Goal: Leave review/rating

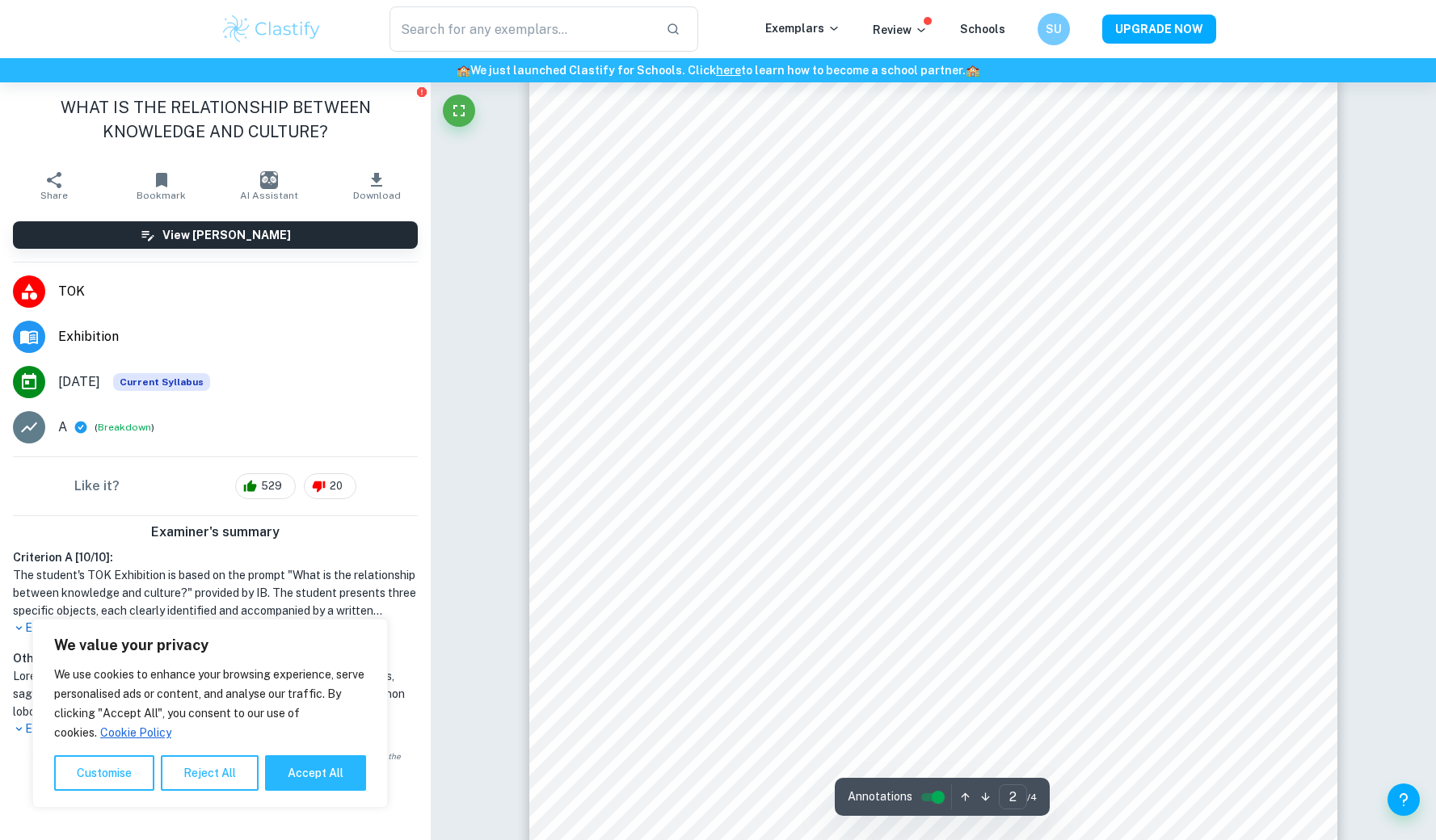
scroll to position [1645, 0]
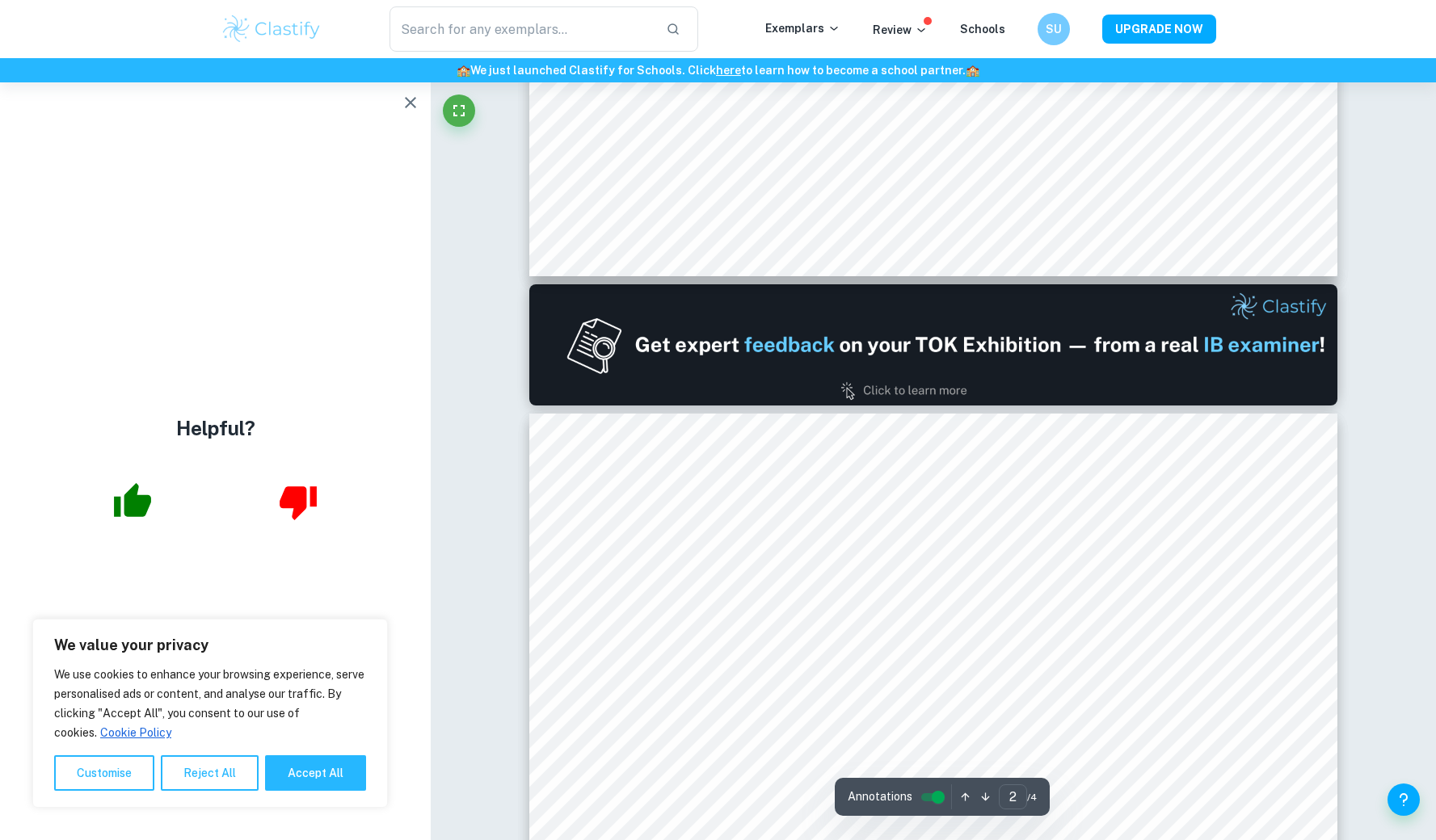
type input "1"
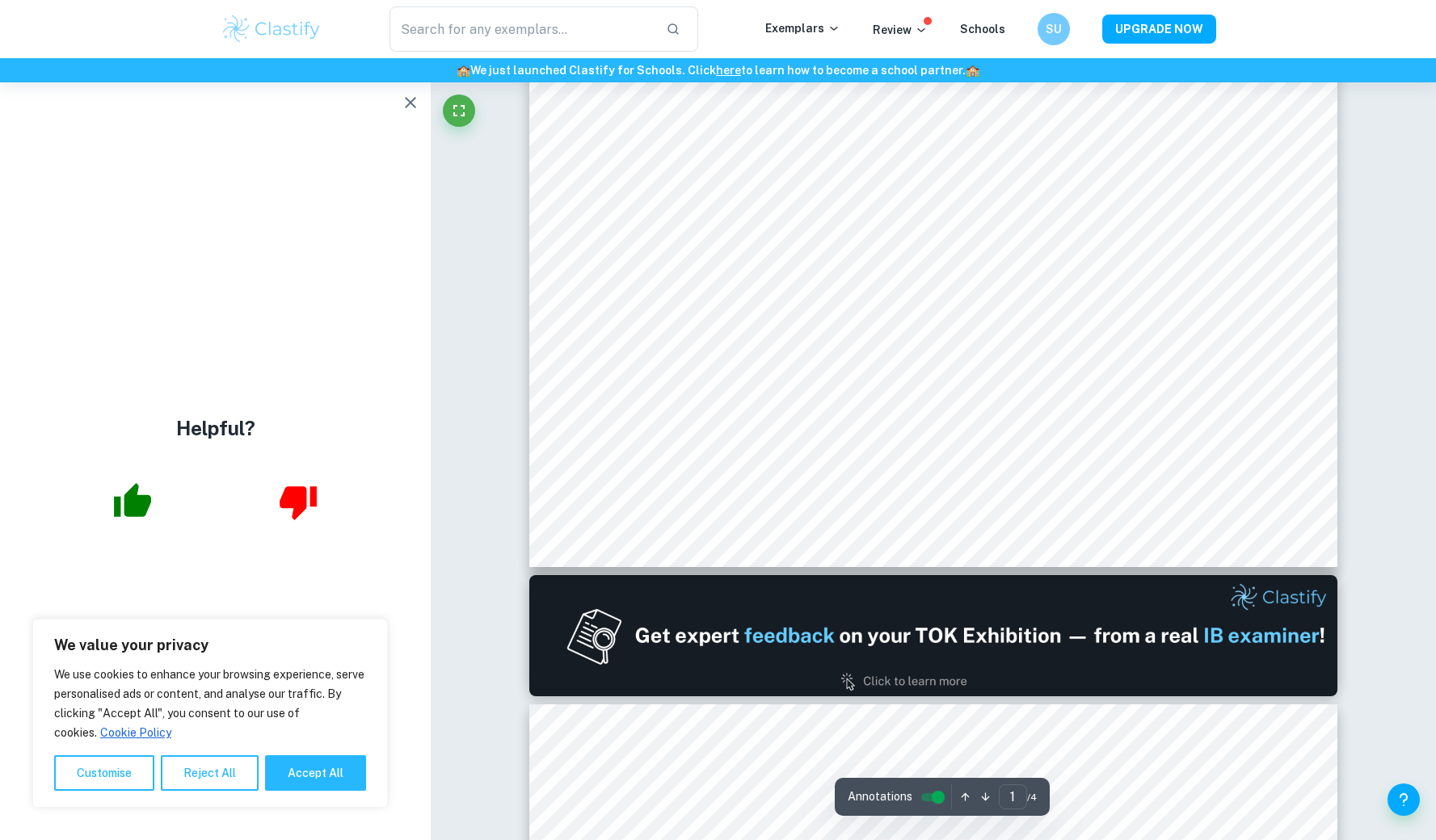
scroll to position [491, 0]
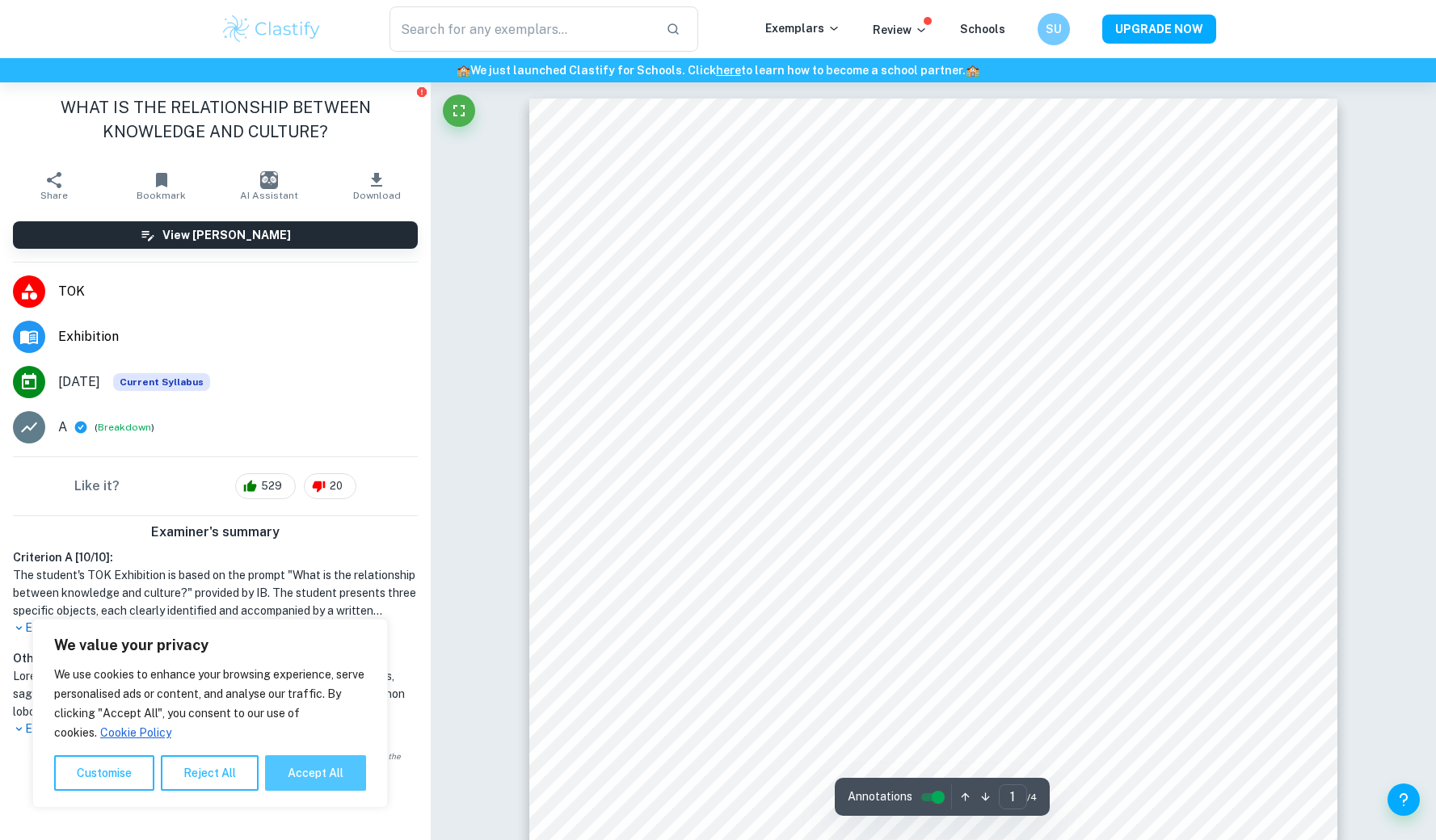
click at [330, 770] on button "Accept All" at bounding box center [316, 773] width 101 height 36
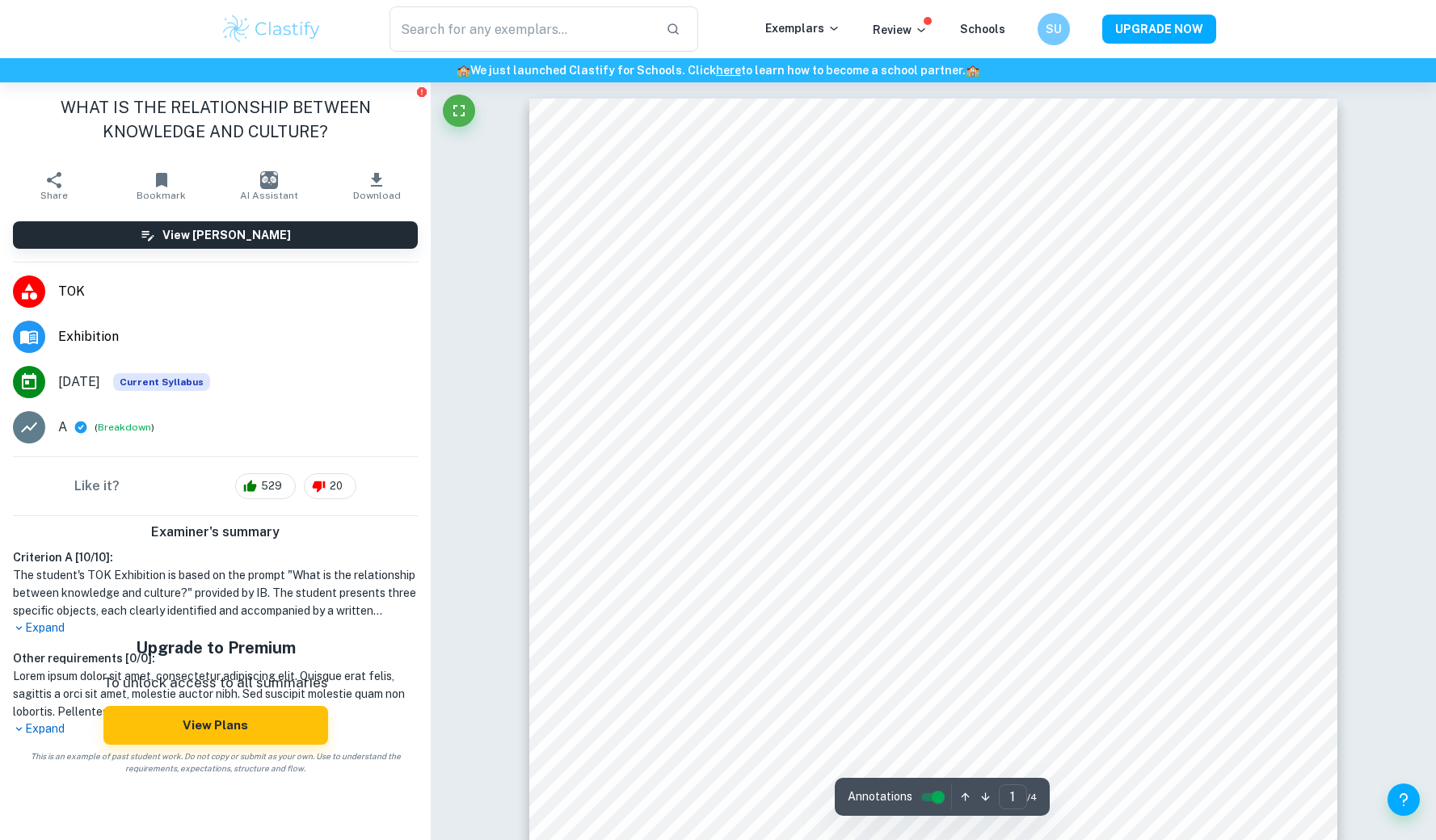
checkbox input "true"
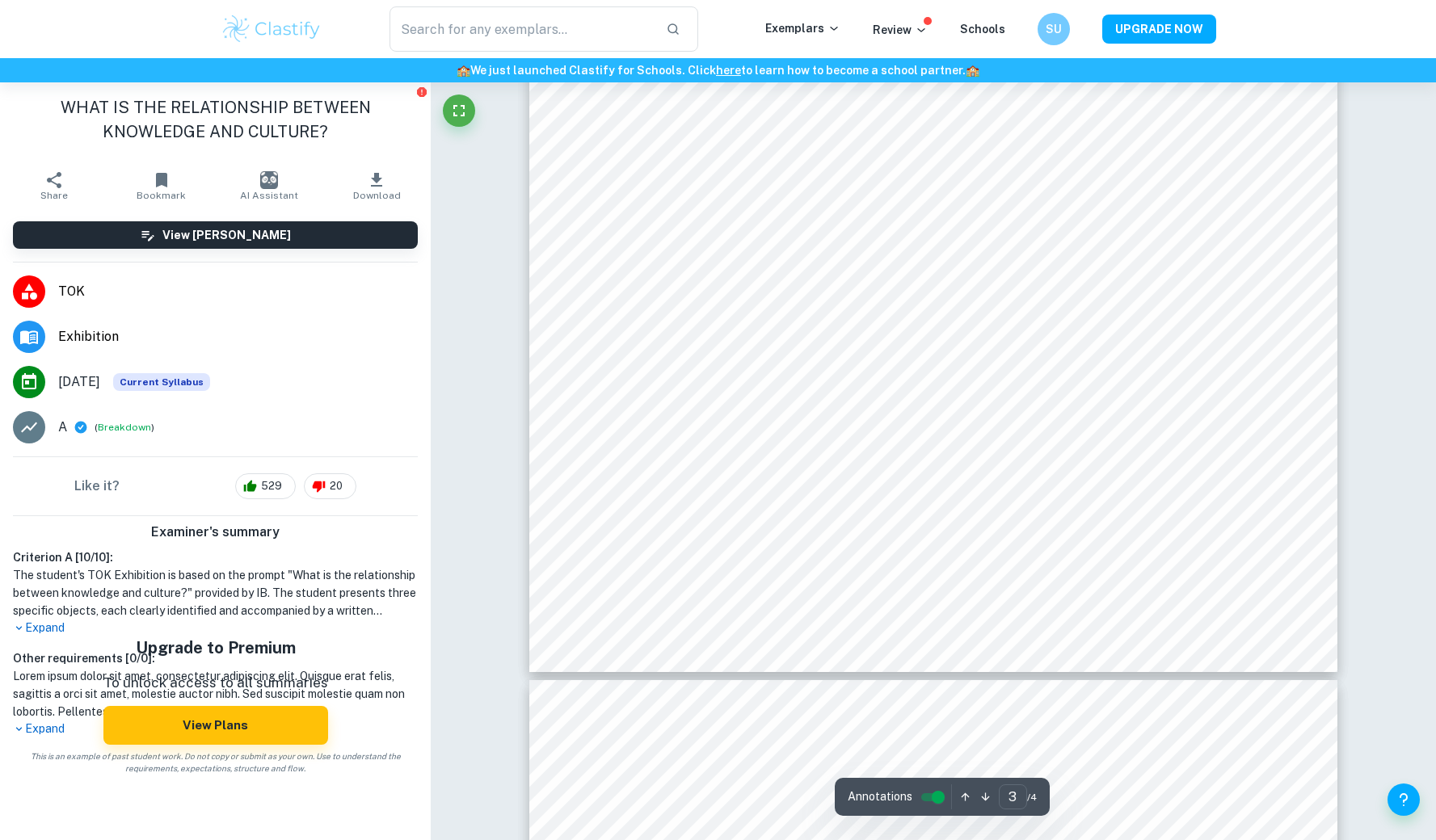
scroll to position [3128, 0]
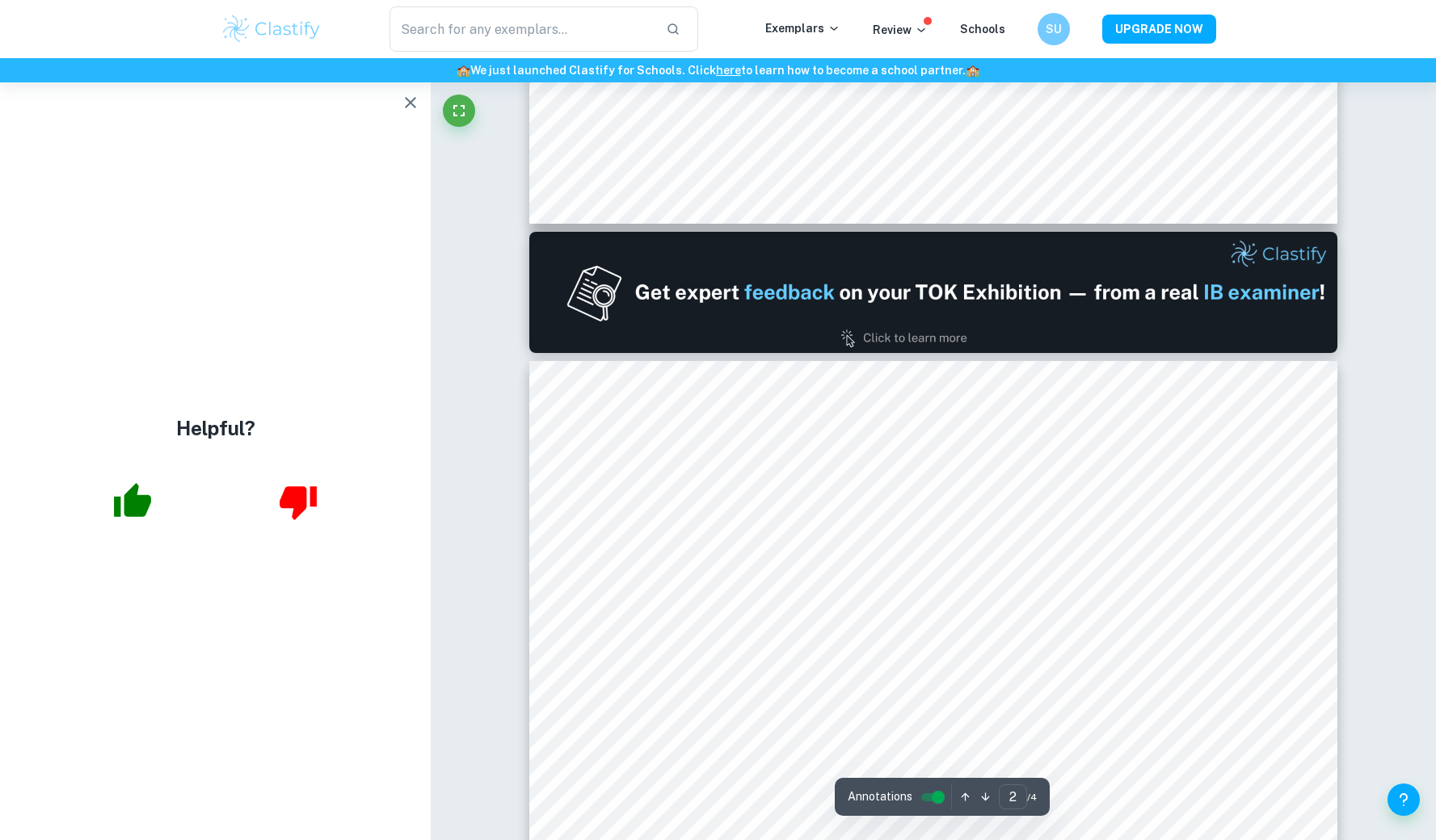
type input "1"
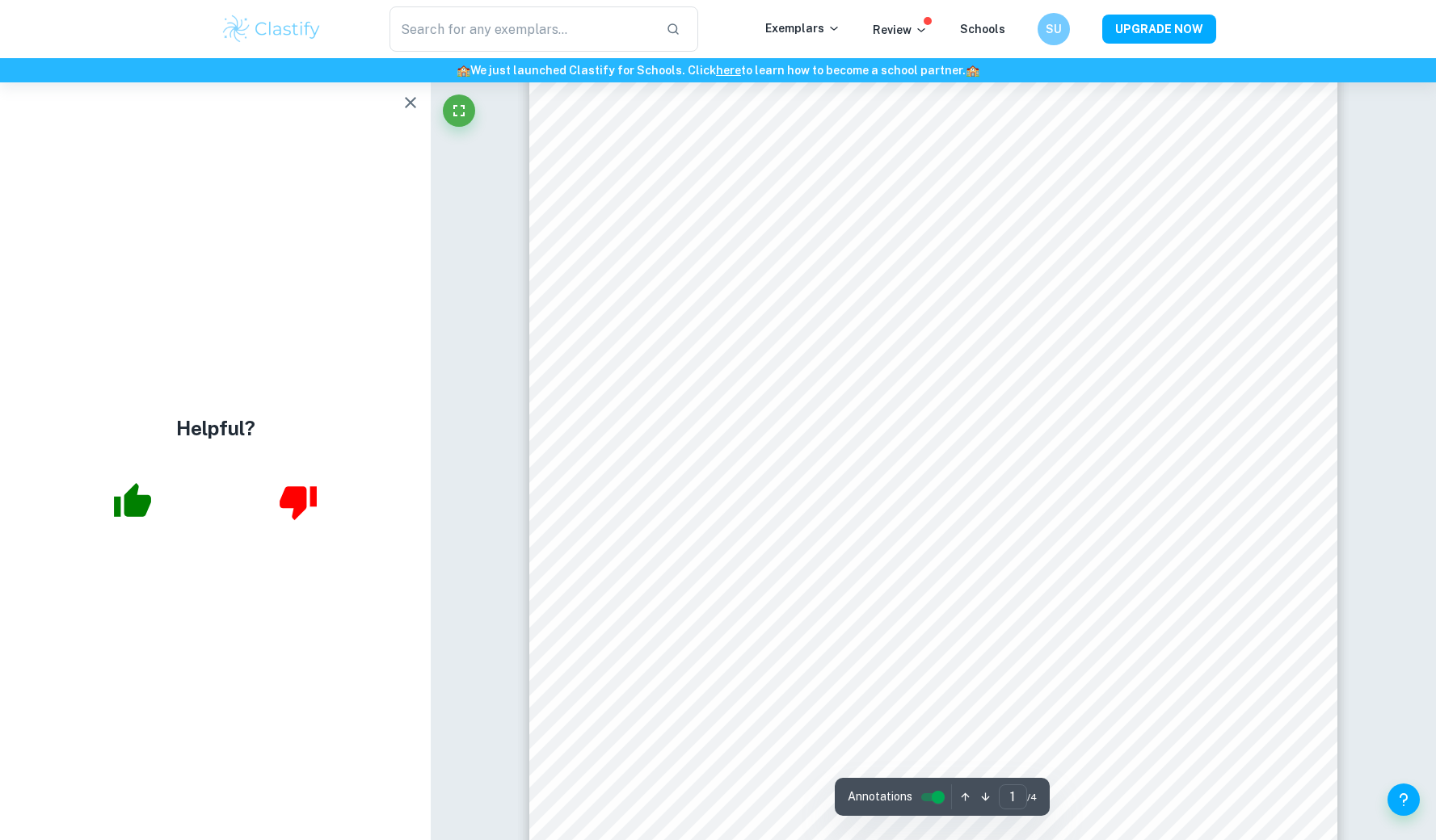
scroll to position [200, 0]
click at [403, 108] on icon "button" at bounding box center [411, 103] width 20 height 20
